Goal: Task Accomplishment & Management: Use online tool/utility

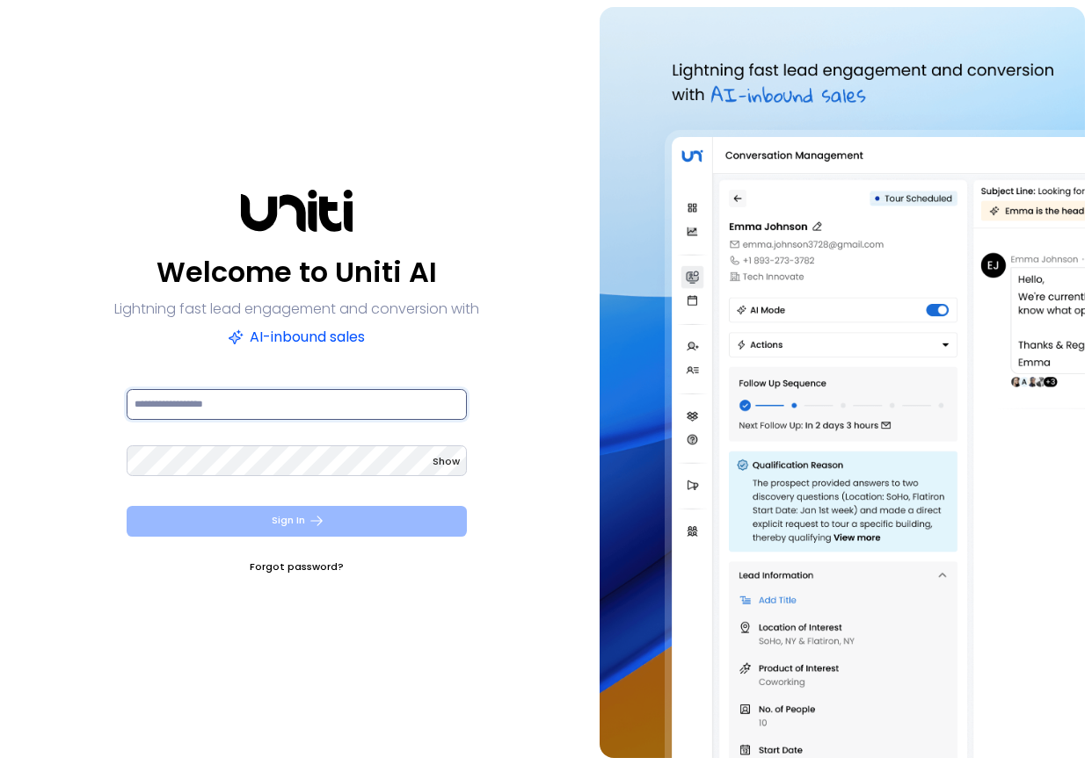
type input "**********"
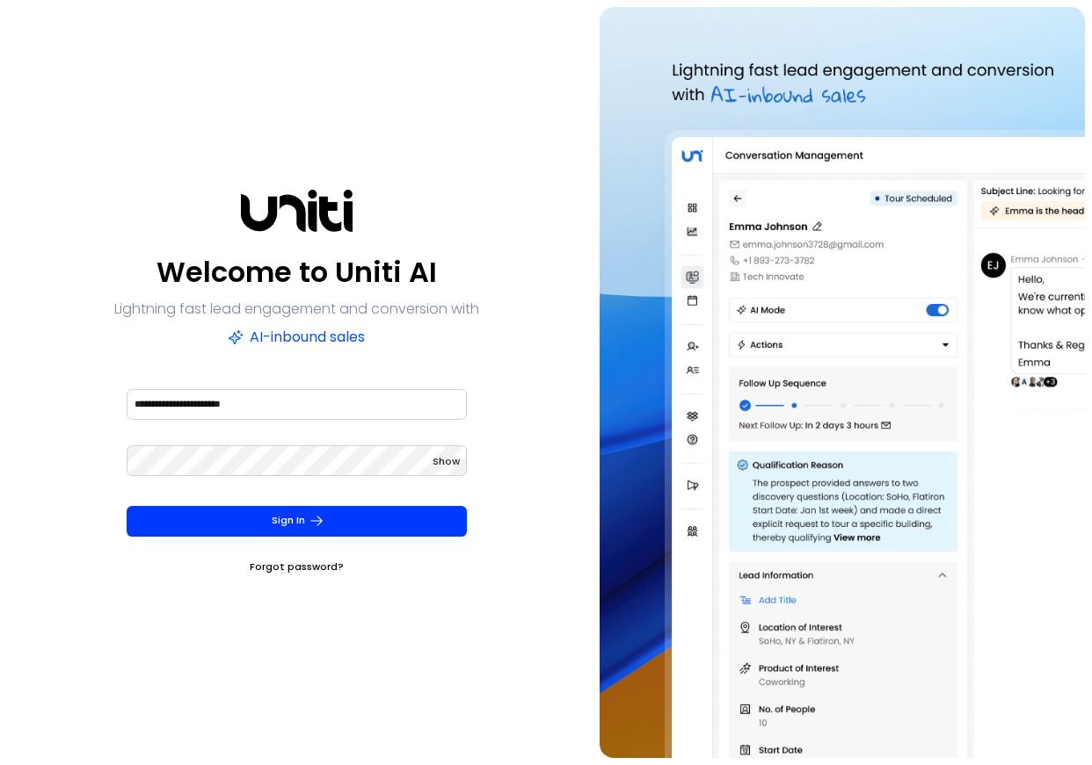
click at [298, 519] on button "Sign In" at bounding box center [297, 521] width 340 height 31
